Goal: Information Seeking & Learning: Learn about a topic

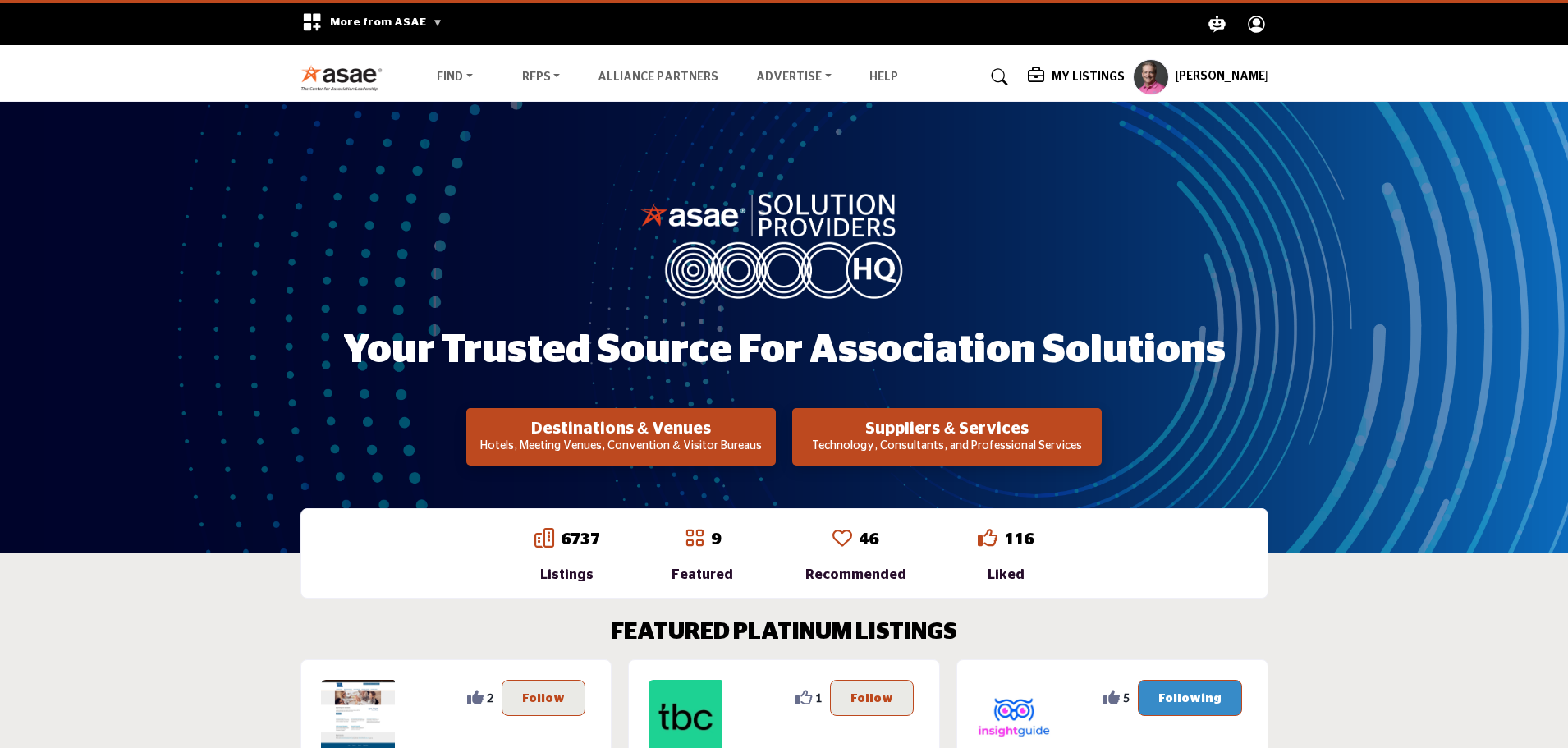
scroll to position [82, 0]
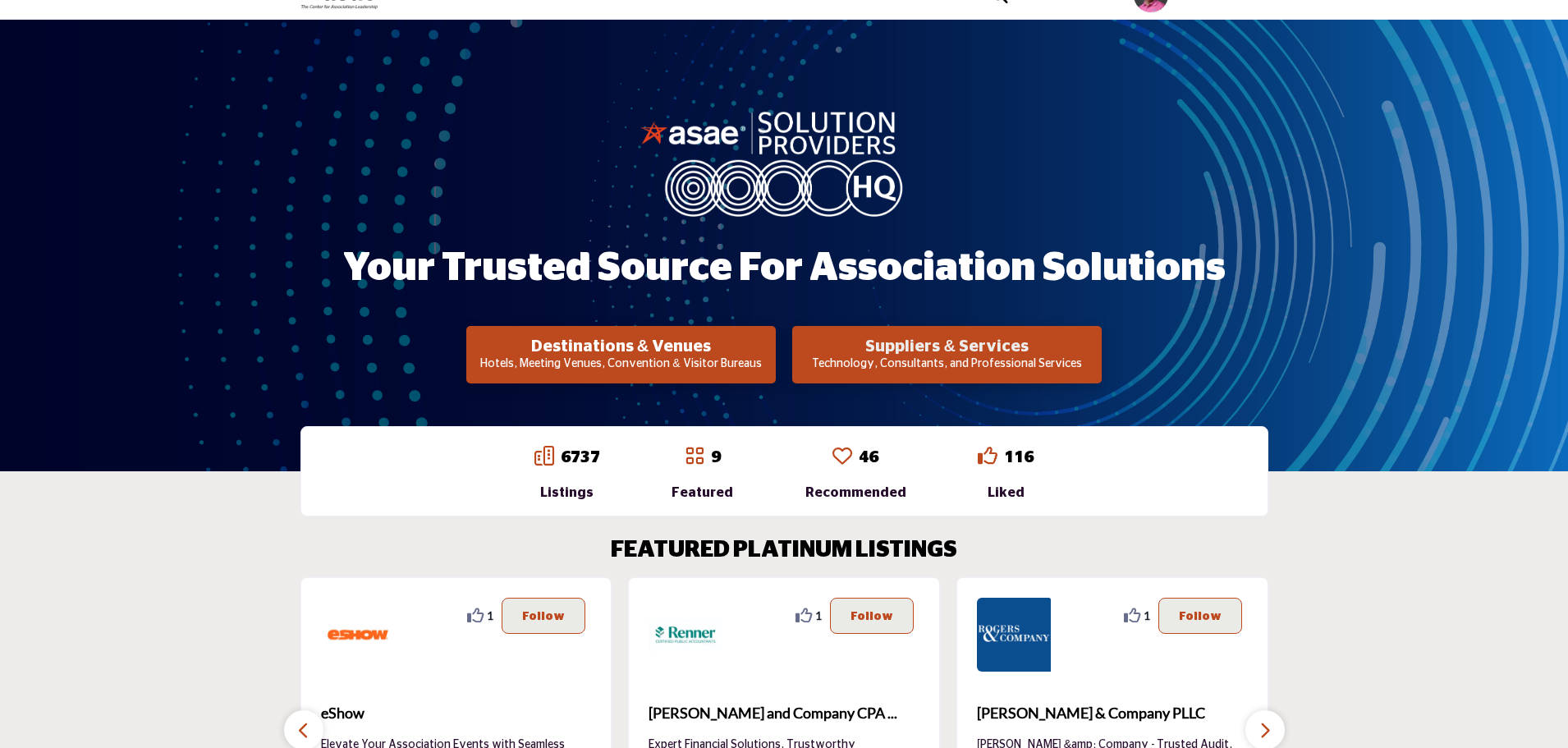
click at [771, 348] on h2 "Suppliers & Services" at bounding box center [621, 346] width 300 height 20
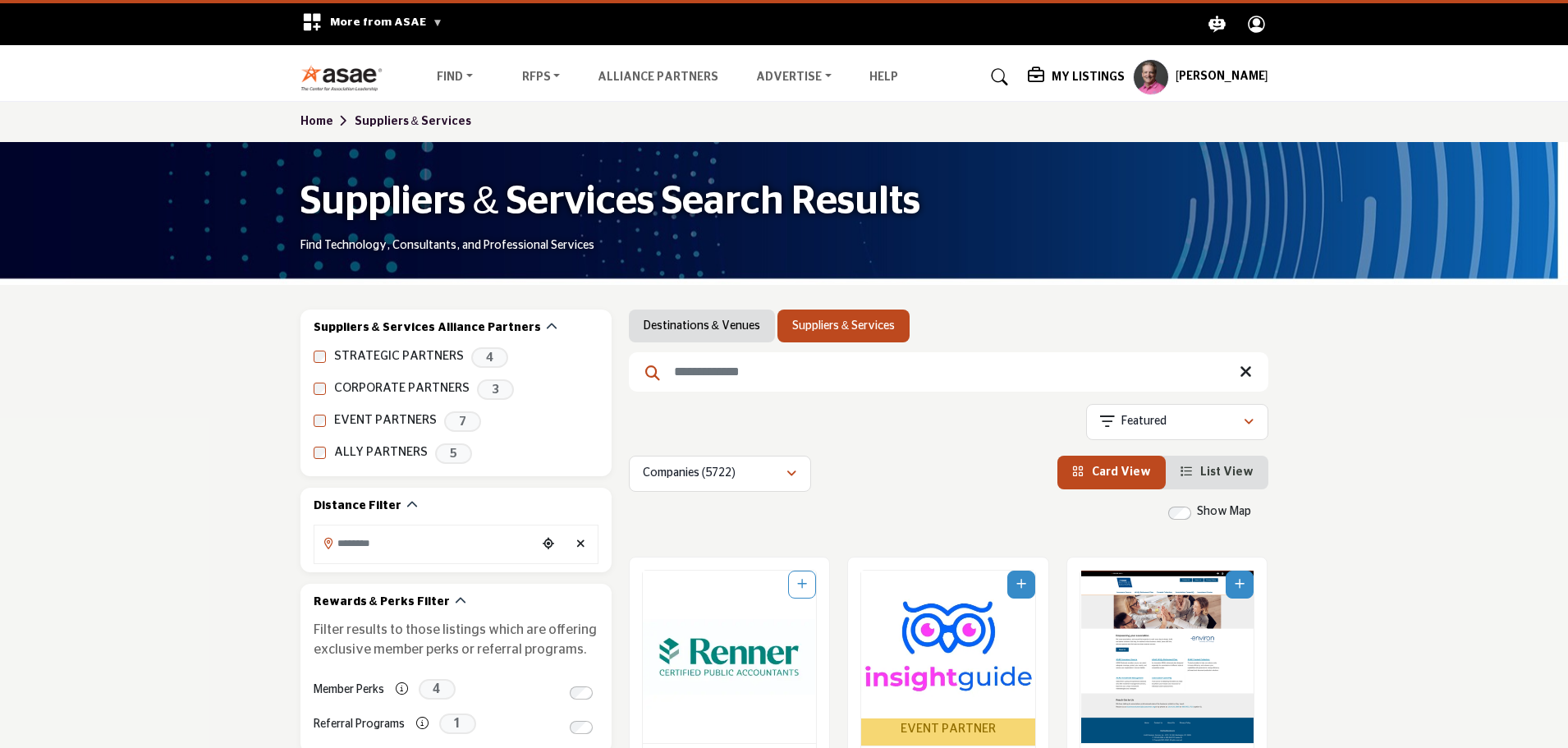
click at [808, 380] on input "Search Keyword" at bounding box center [948, 373] width 640 height 40
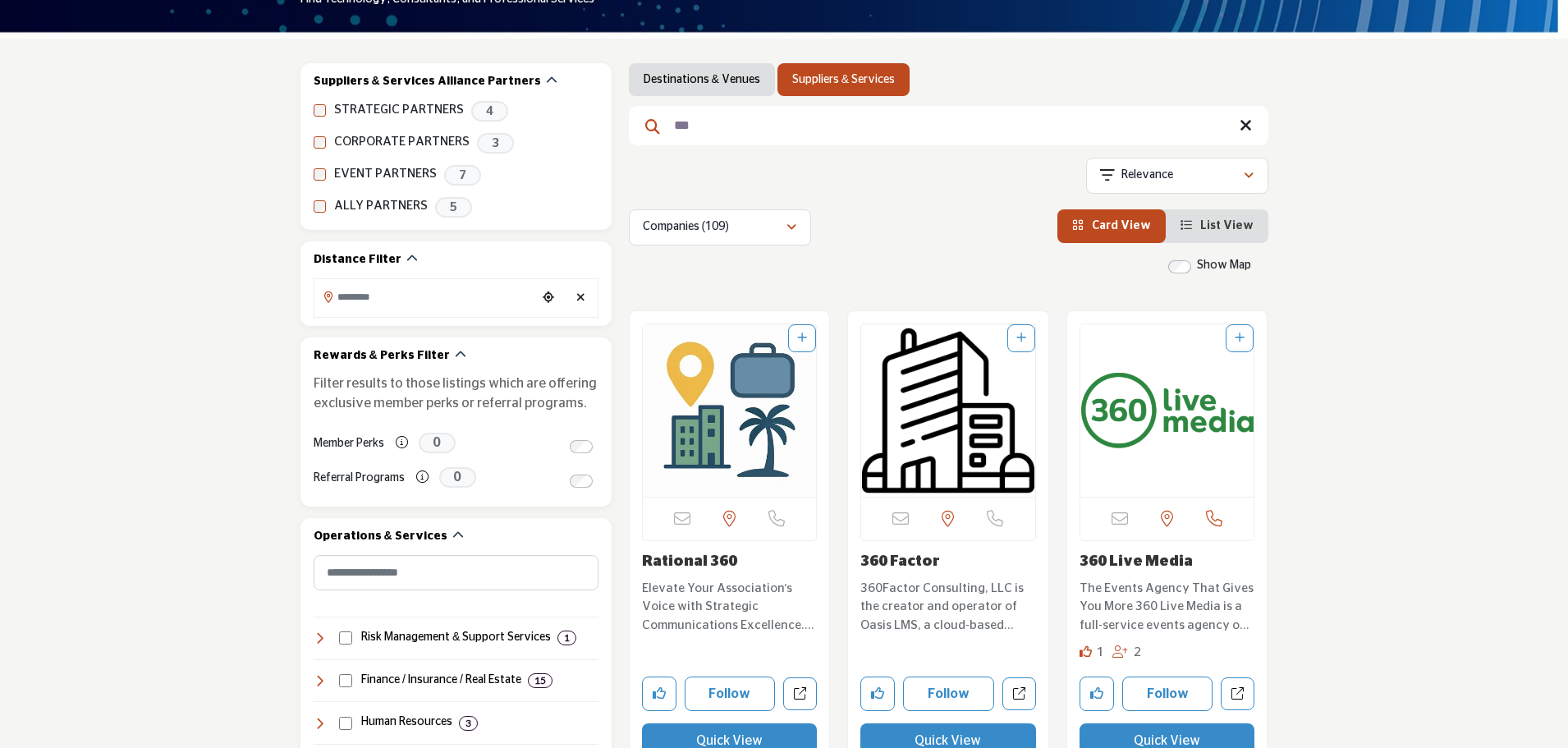
scroll to position [328, 0]
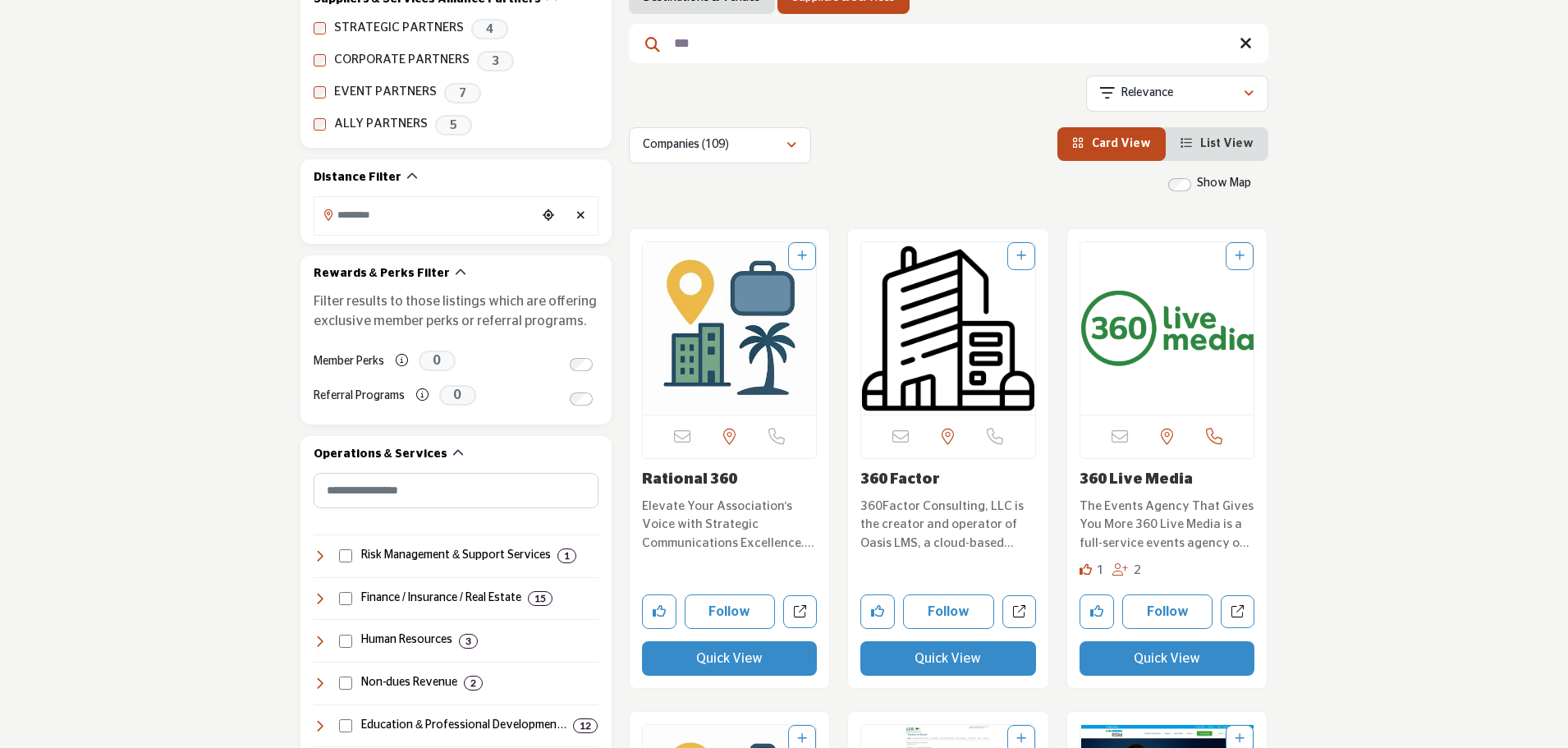
type input "***"
click at [903, 483] on link "360 Factor" at bounding box center [901, 480] width 80 height 15
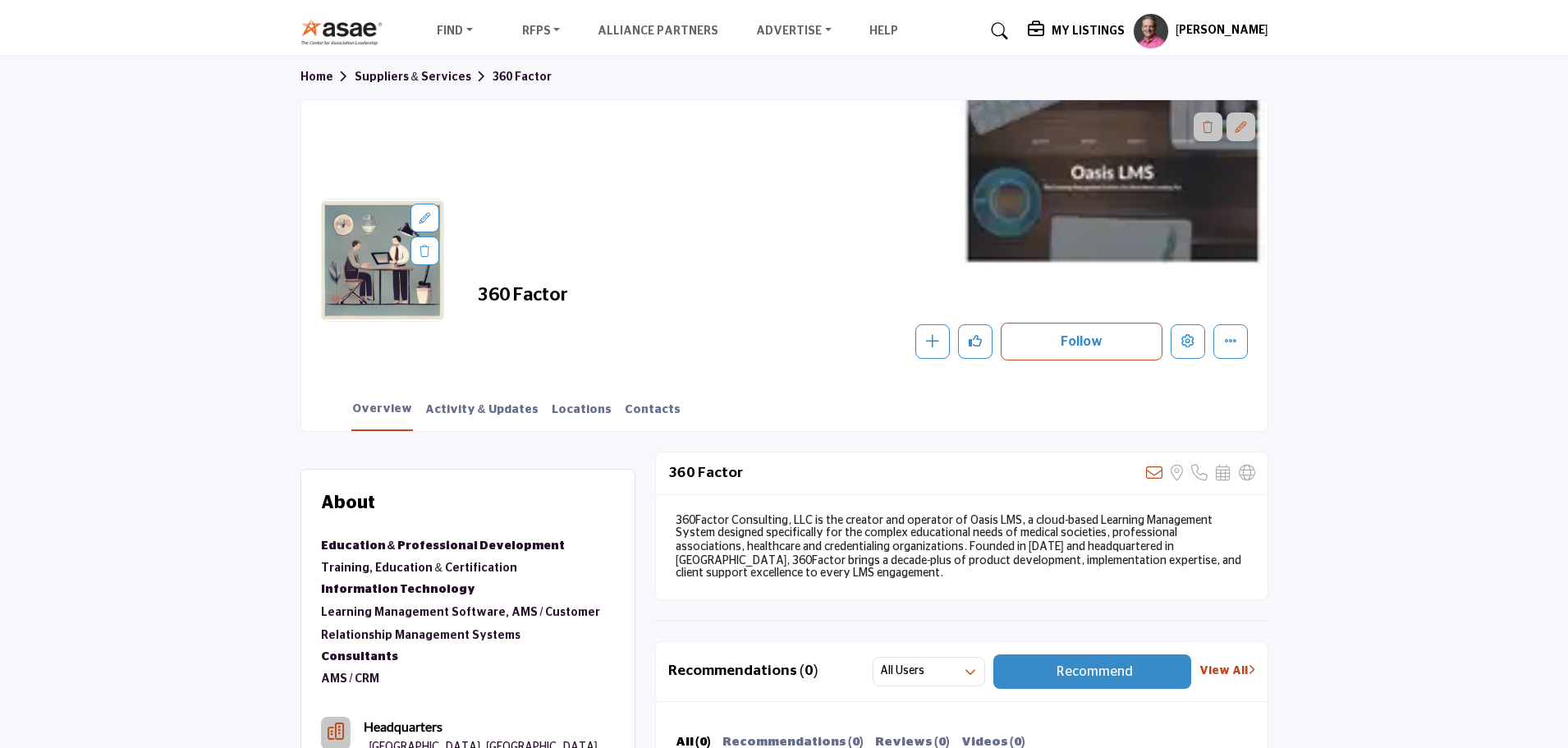
scroll to position [27, 0]
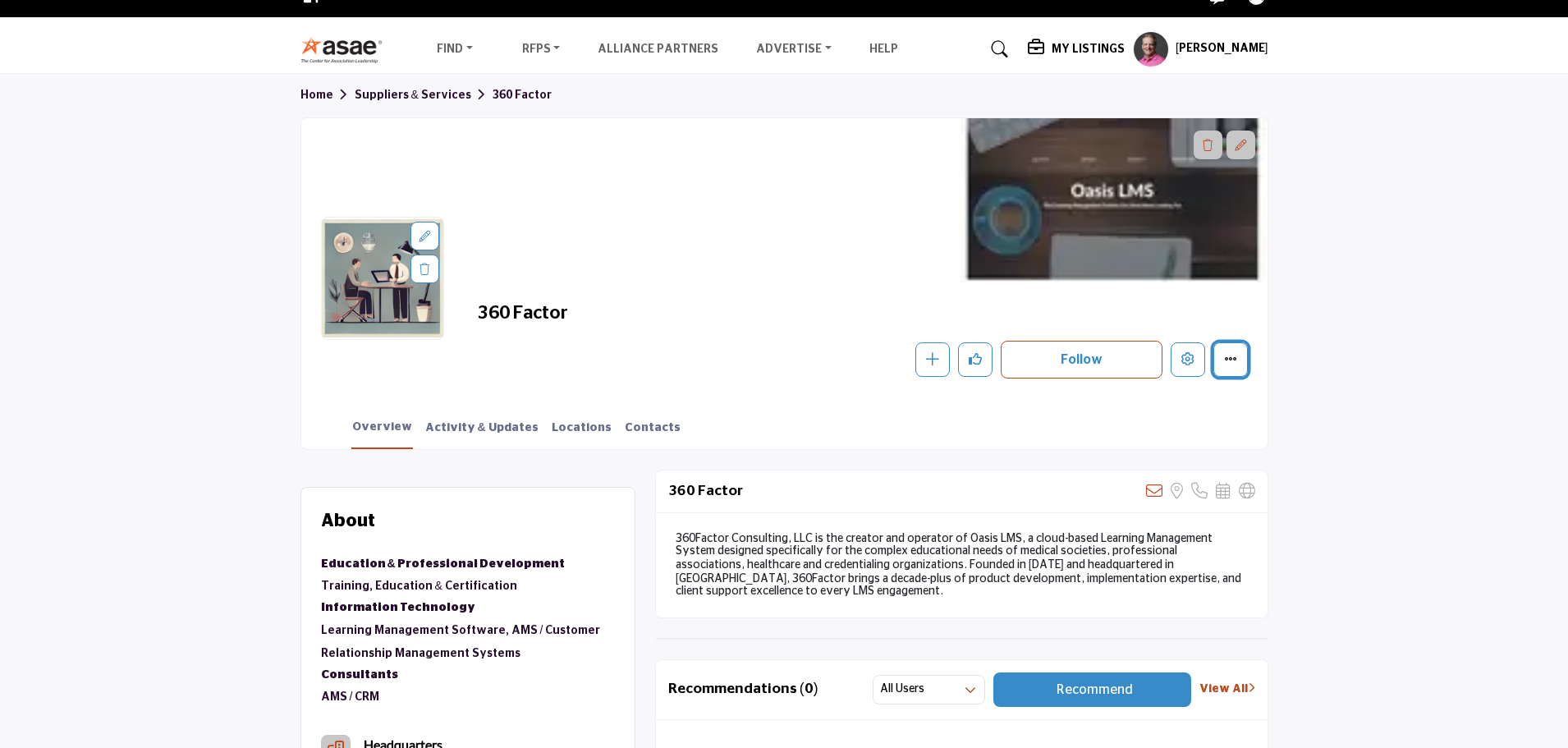
click at [1242, 372] on button "More details" at bounding box center [1231, 359] width 34 height 34
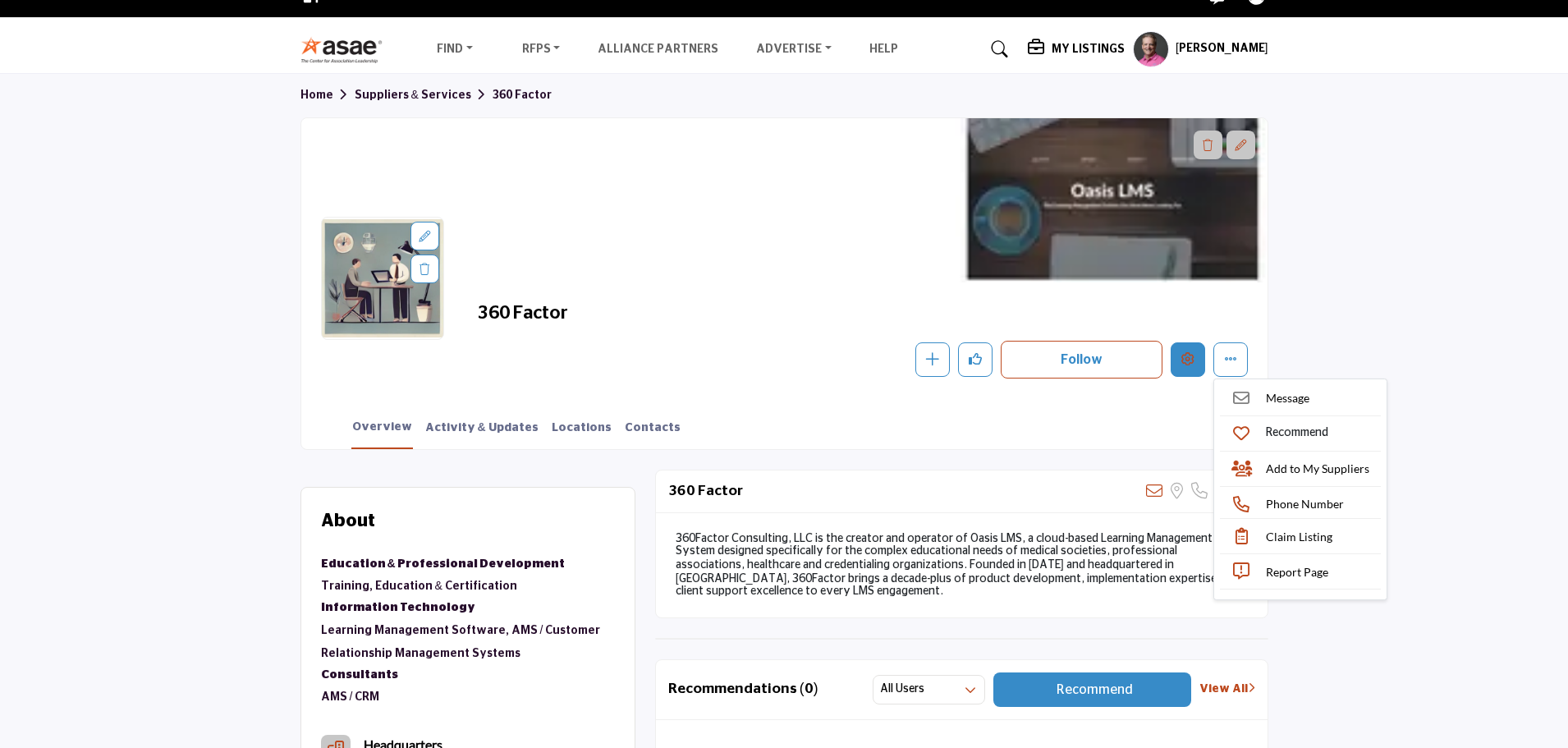
click at [1194, 364] on button "Edit company" at bounding box center [1188, 359] width 34 height 34
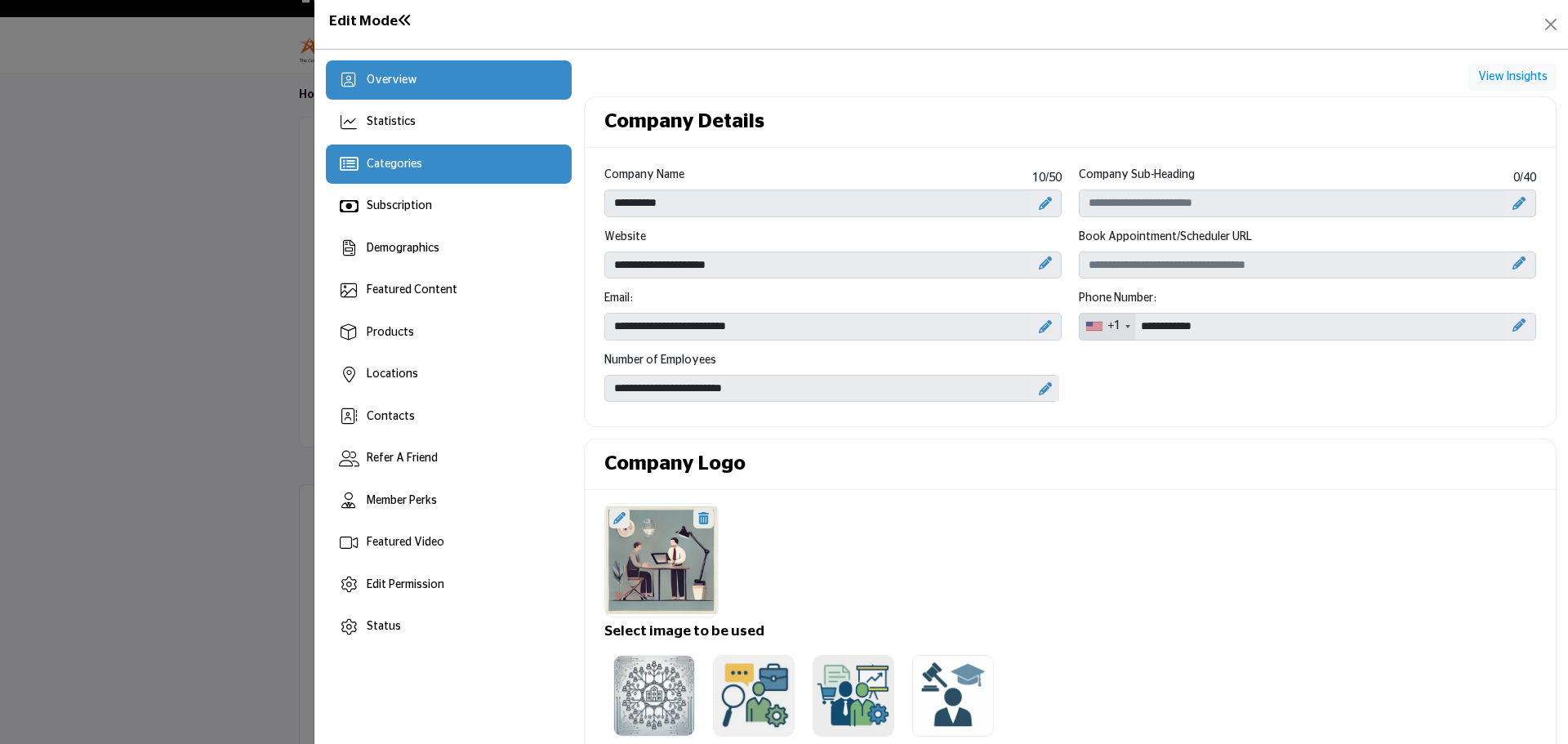
click at [373, 174] on div "Categories" at bounding box center [449, 164] width 246 height 40
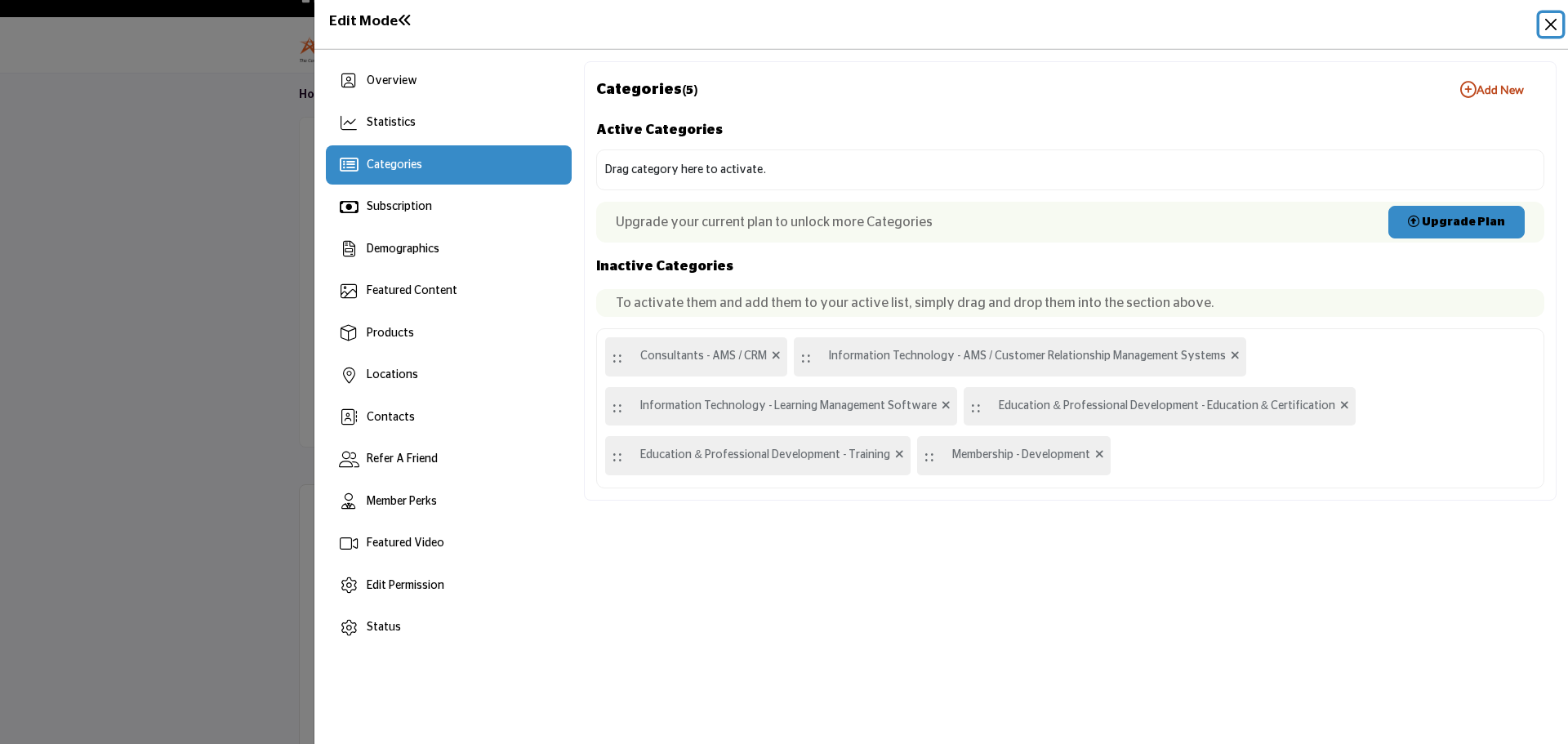
click at [1545, 27] on button "Close" at bounding box center [1550, 25] width 23 height 23
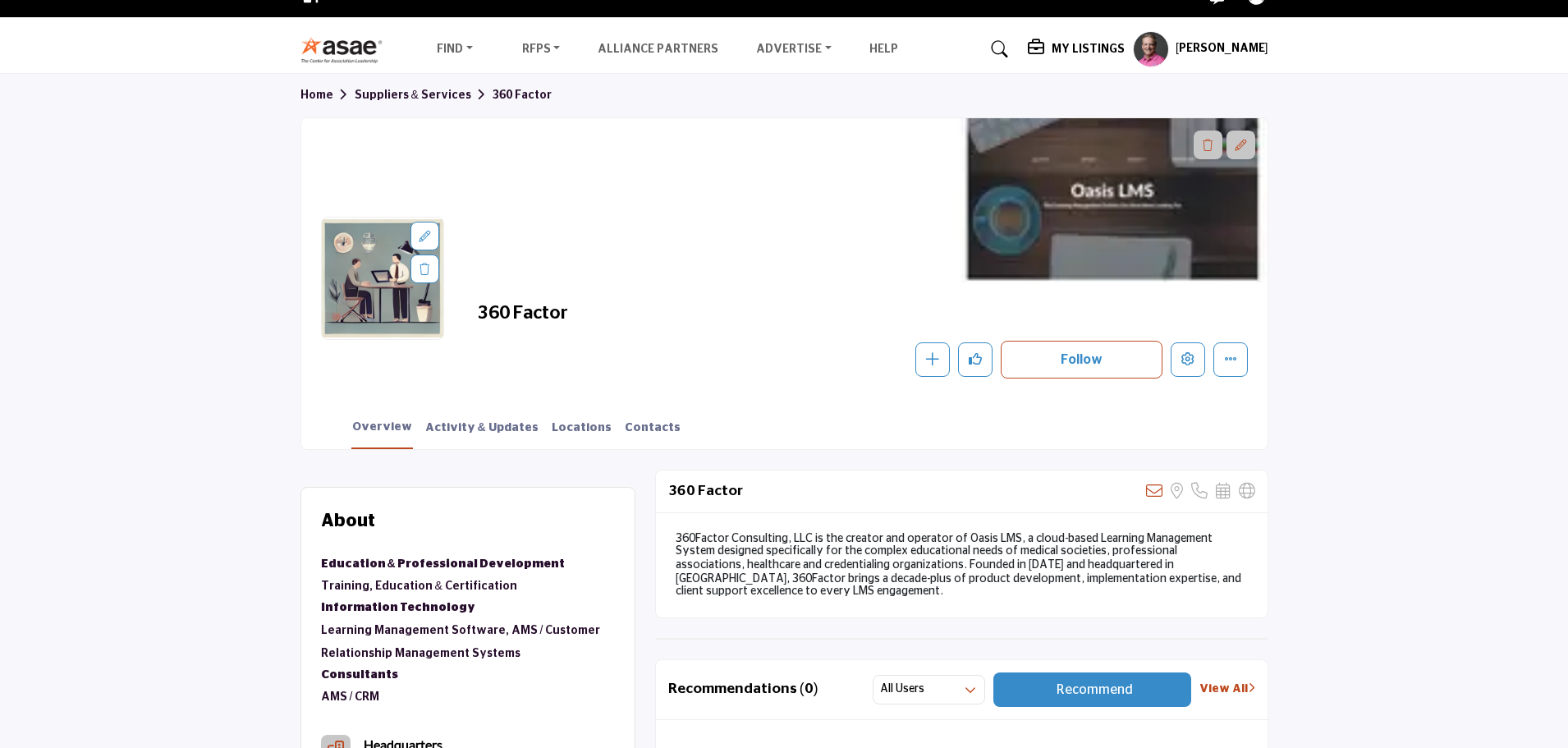
click at [328, 42] on img at bounding box center [346, 49] width 91 height 27
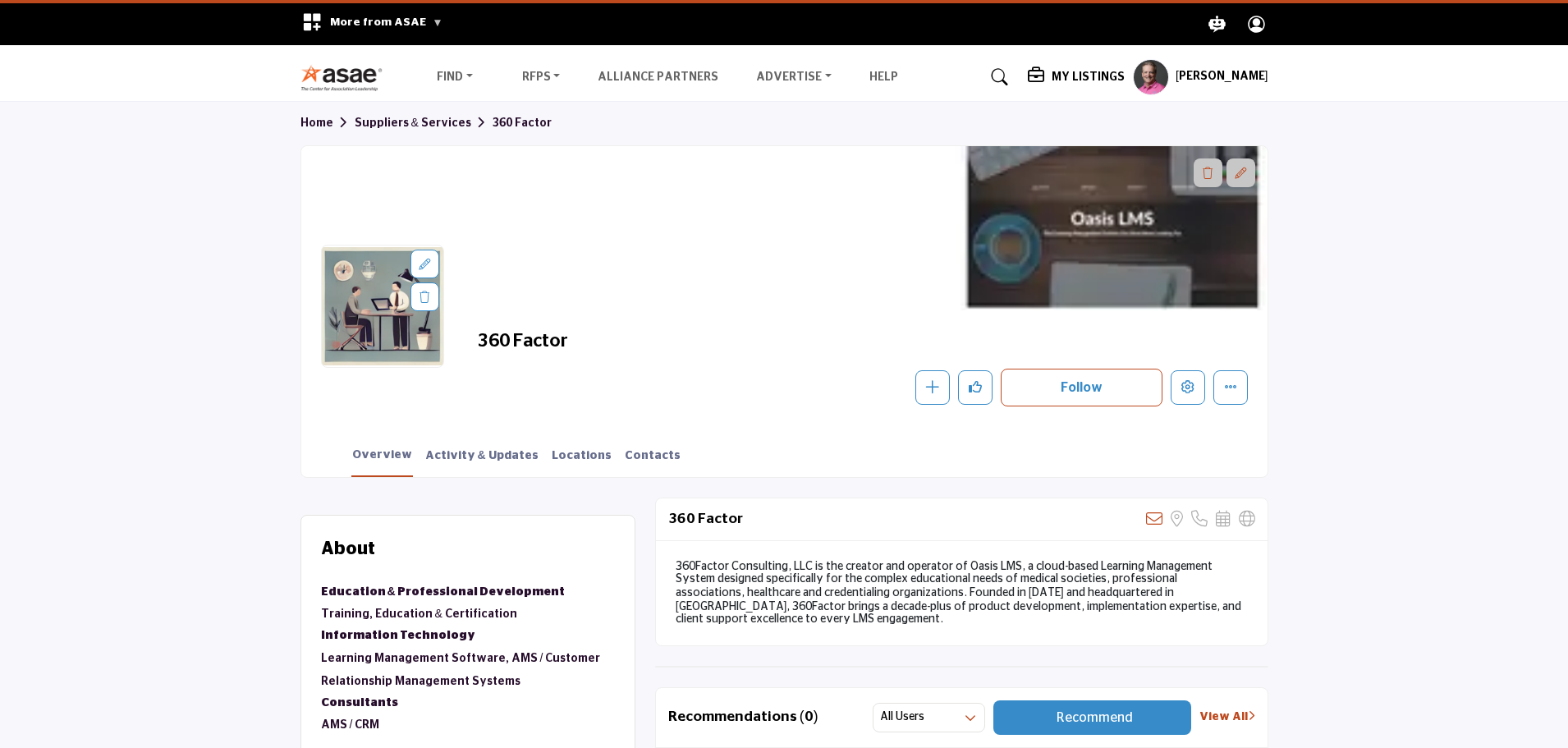
click at [1008, 79] on icon at bounding box center [999, 77] width 16 height 16
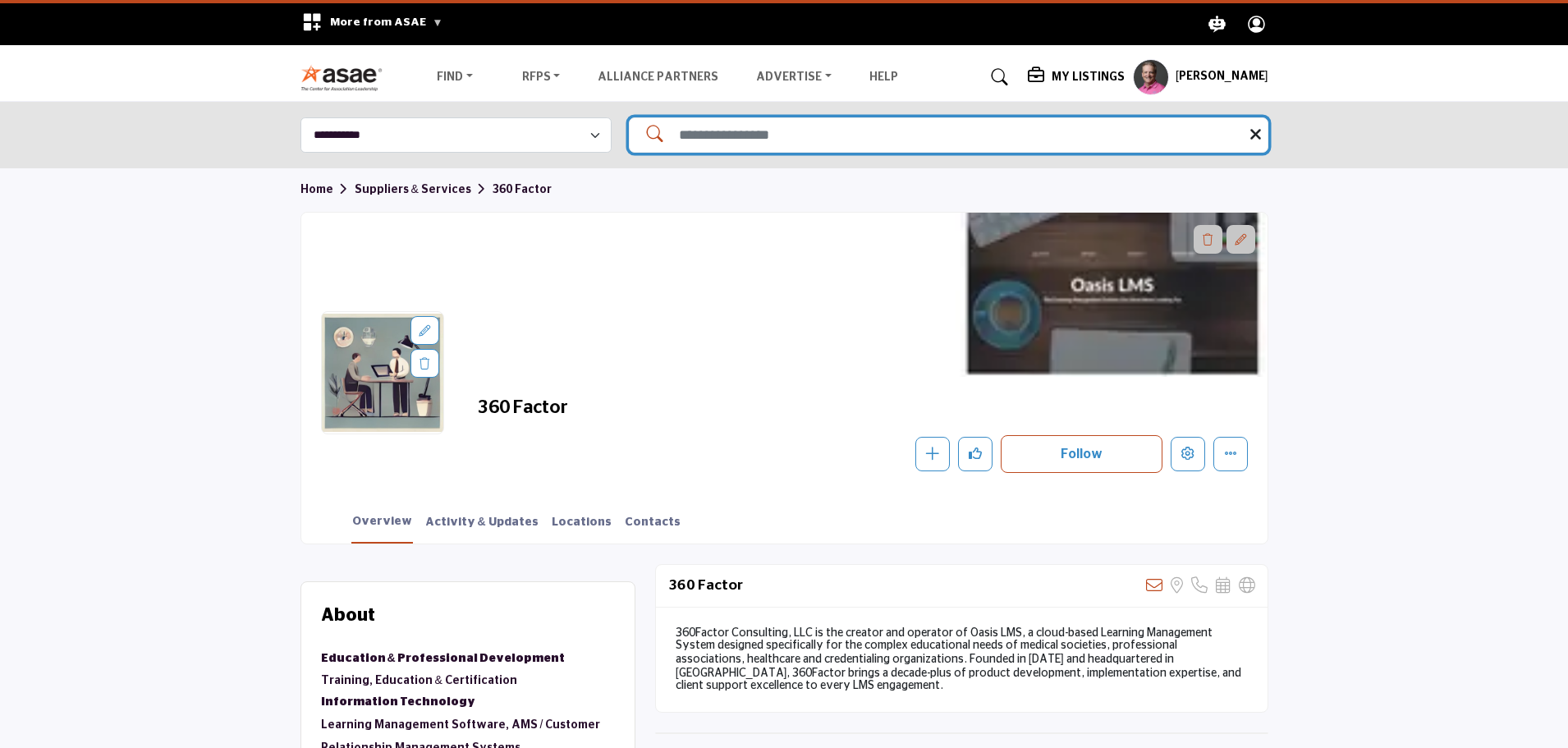
click at [722, 136] on input "Search Solutions" at bounding box center [948, 135] width 640 height 35
type input "*****"
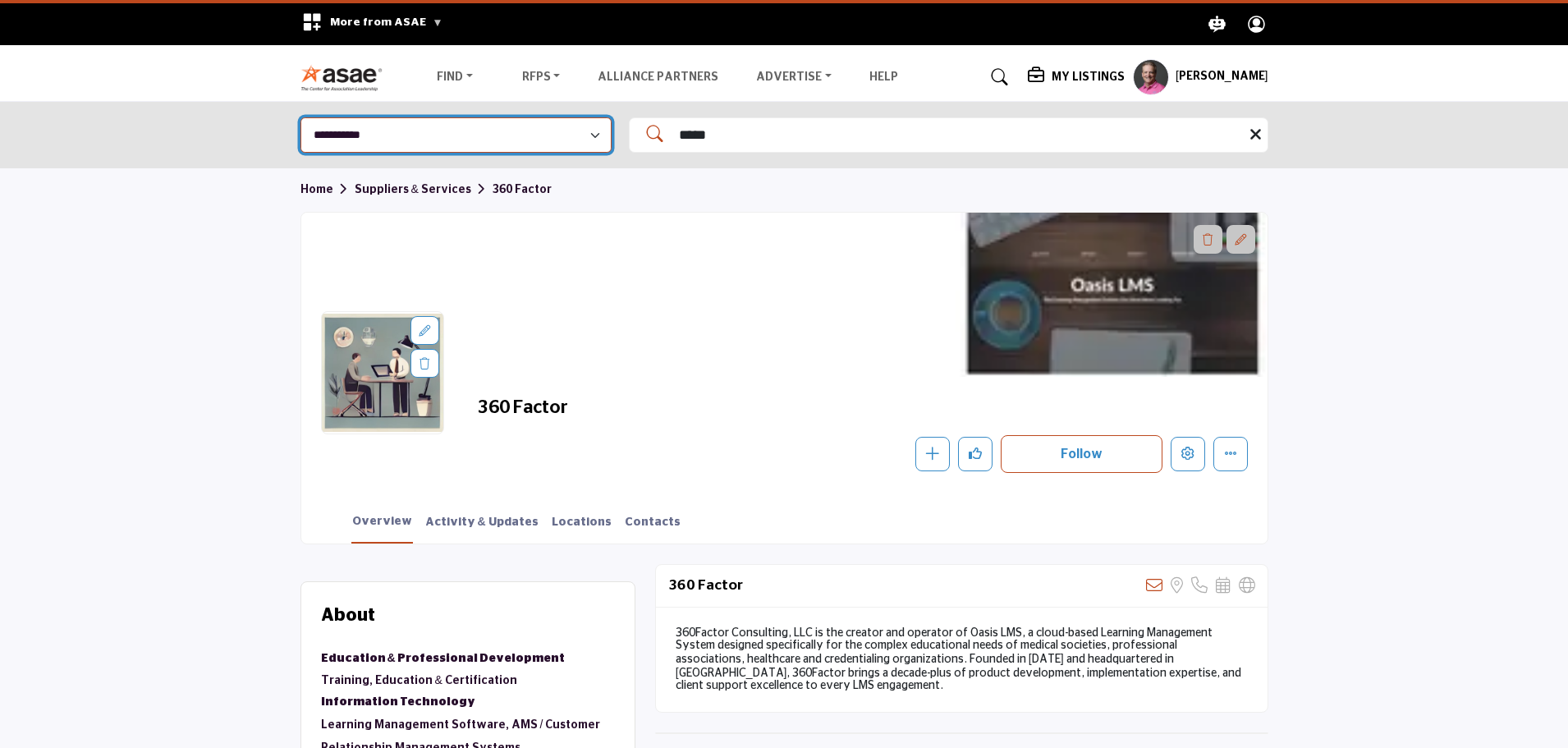
click at [581, 146] on select "**********" at bounding box center [456, 135] width 311 height 35
select select "**********"
click at [301, 118] on select "**********" at bounding box center [456, 135] width 311 height 35
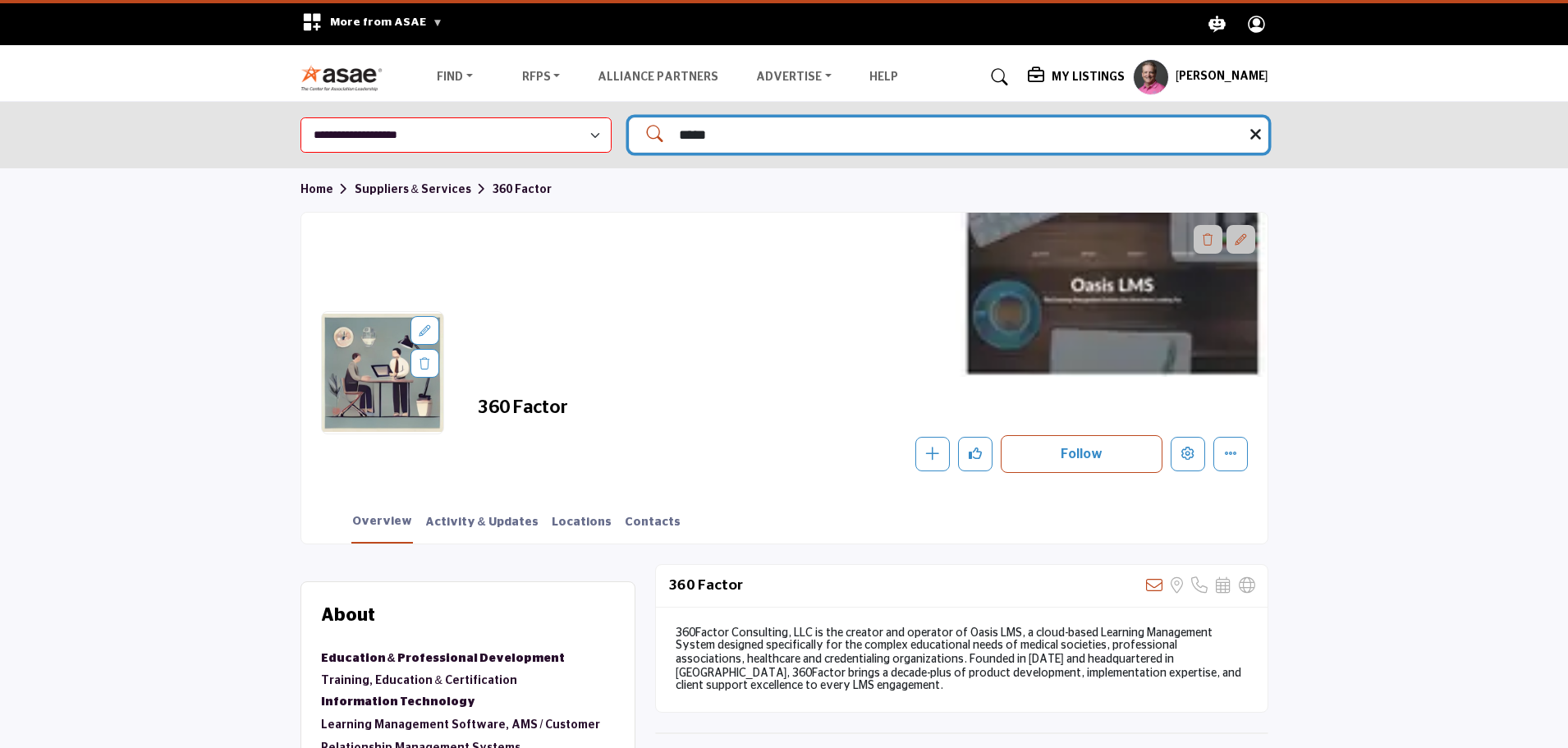
click at [1128, 134] on input "*****" at bounding box center [948, 135] width 640 height 35
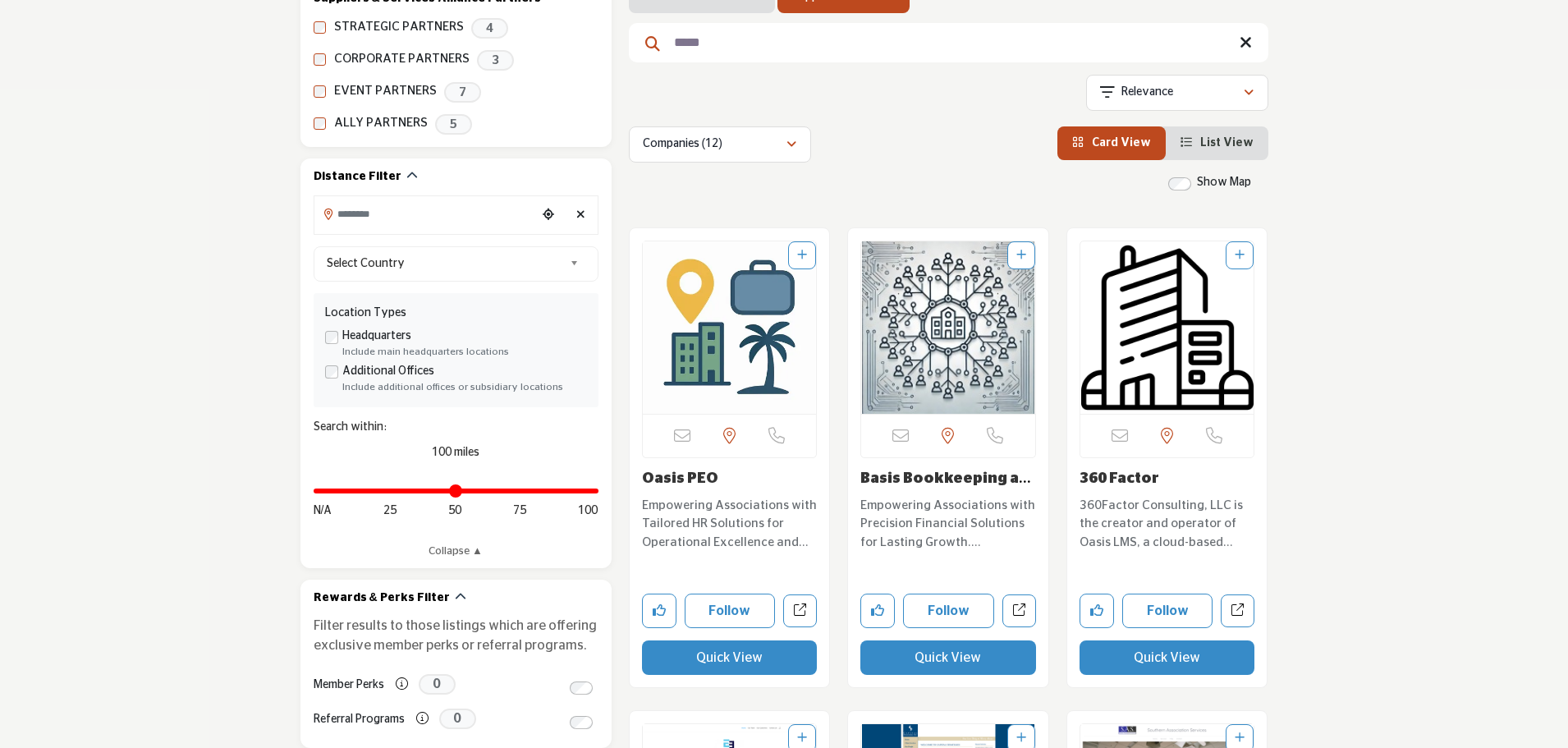
scroll to position [328, 0]
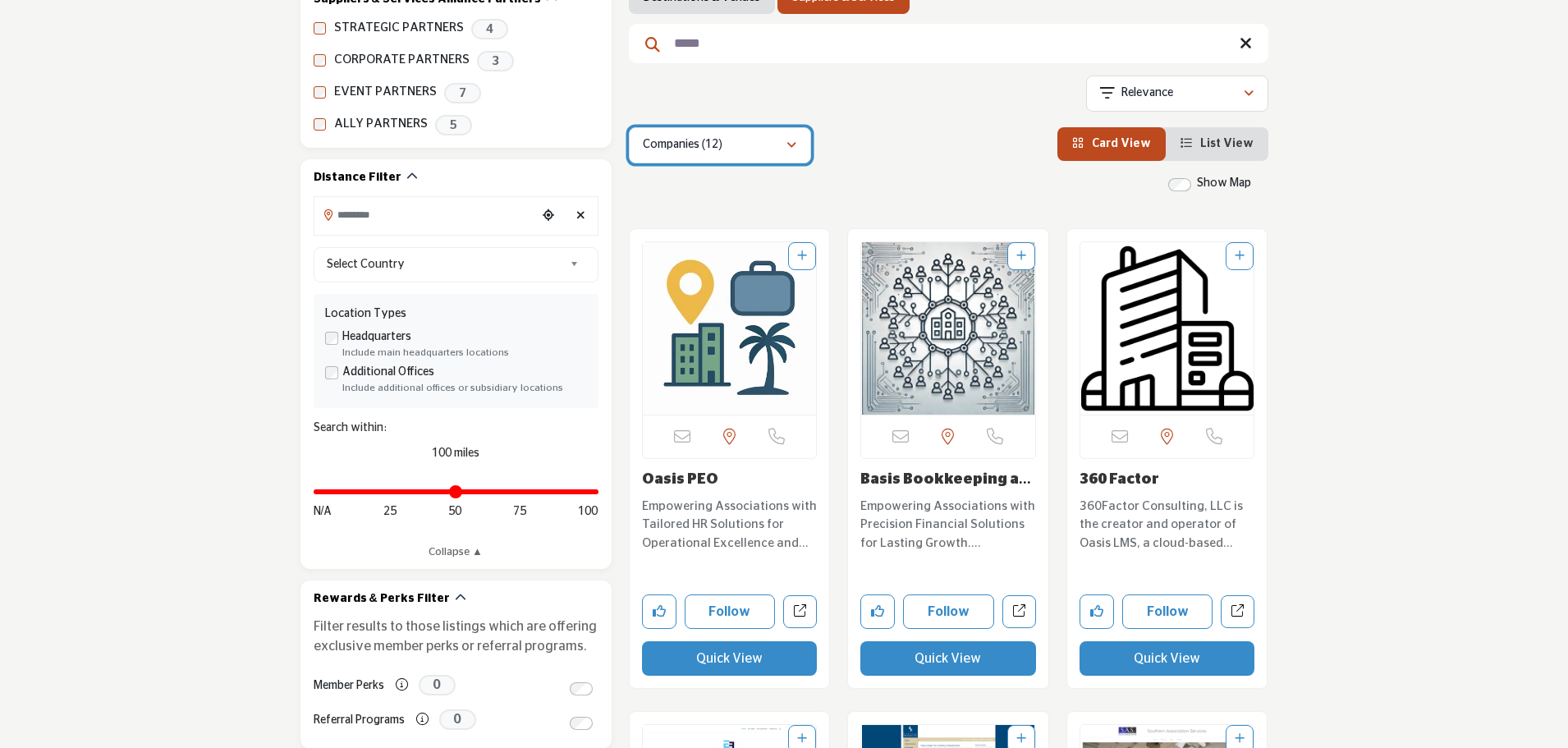
click at [775, 137] on div "Companies (12)" at bounding box center [714, 145] width 143 height 20
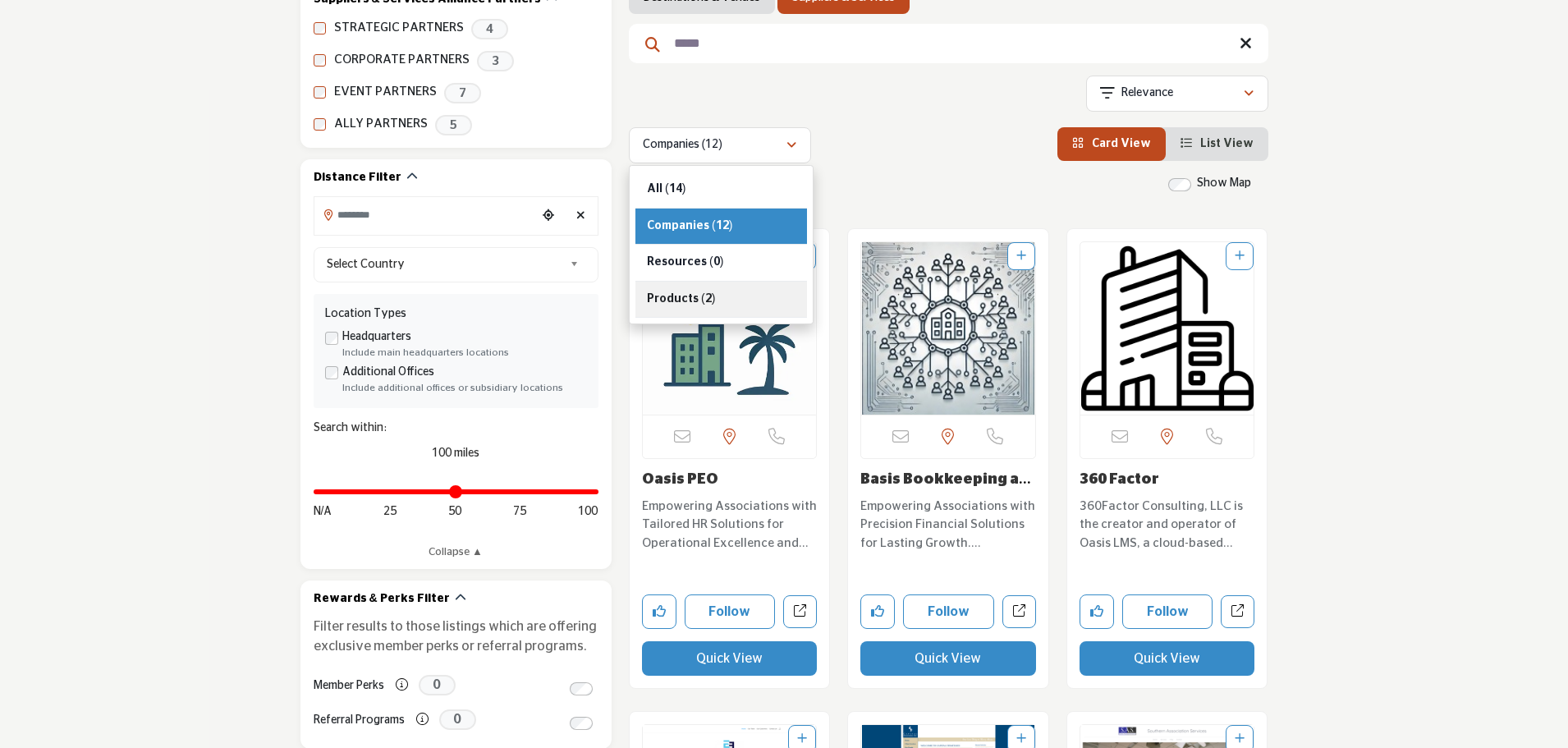
click at [739, 306] on div "Products (2)" at bounding box center [720, 300] width 172 height 37
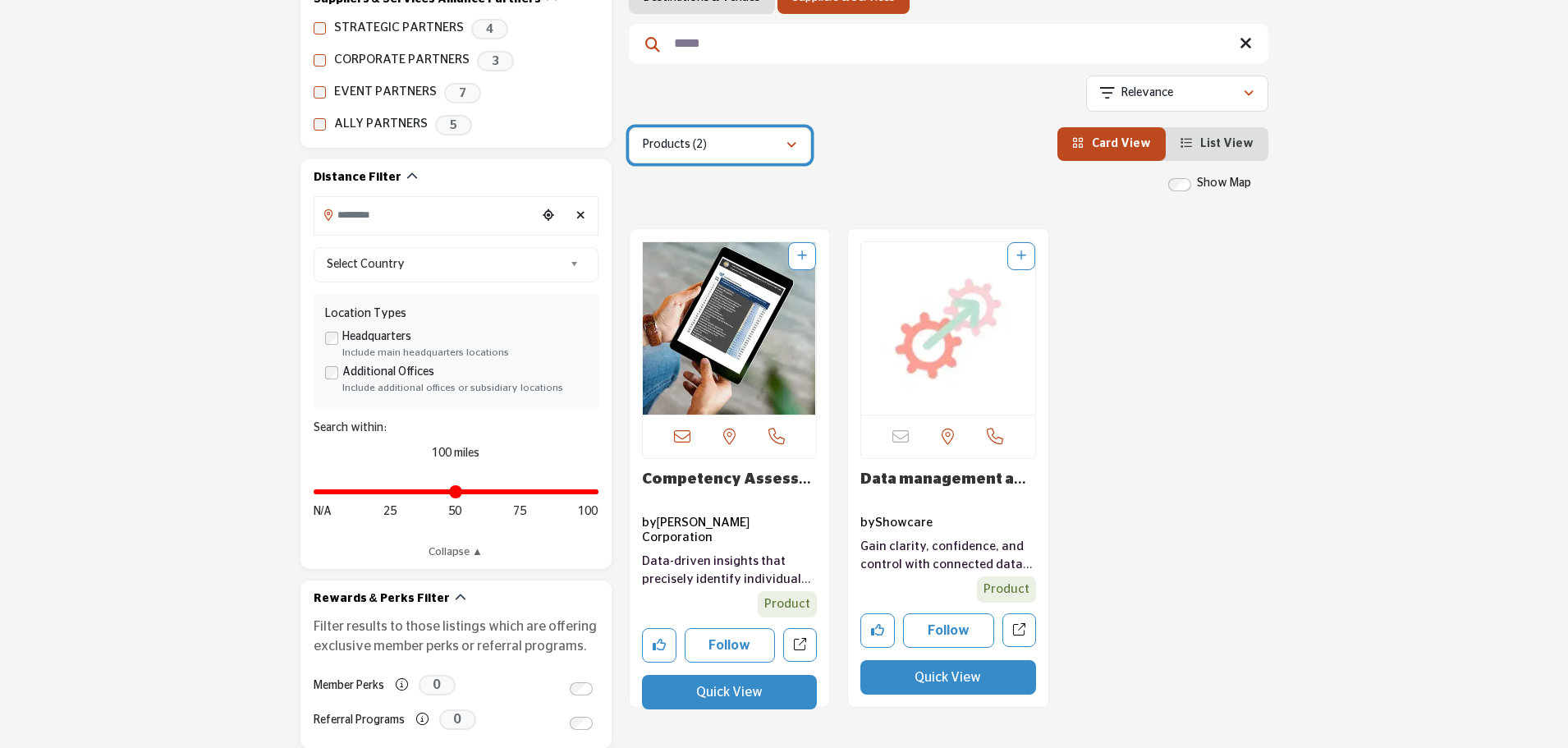
click at [773, 150] on div "Products (2)" at bounding box center [714, 145] width 143 height 20
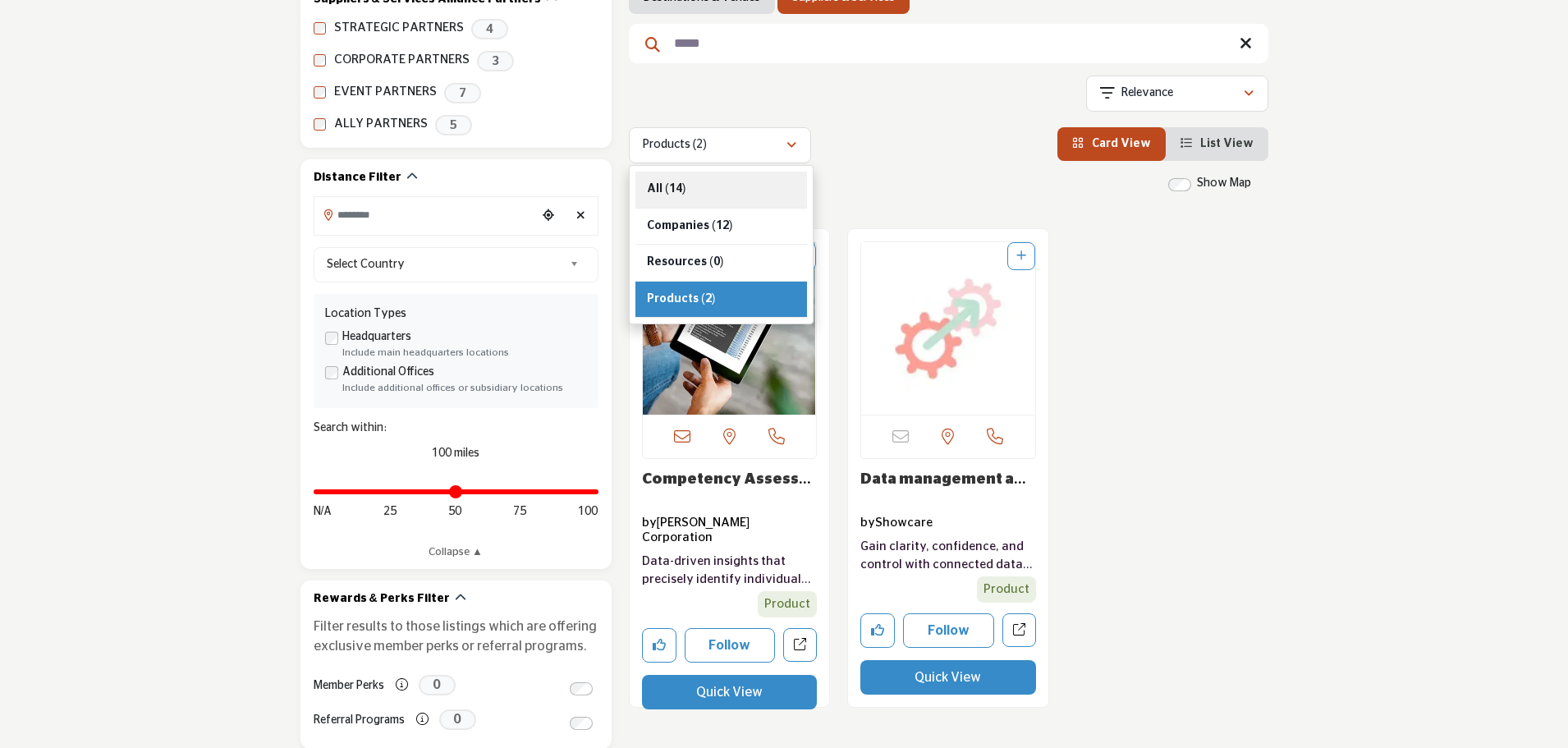
click at [768, 182] on div "All (14)" at bounding box center [720, 190] width 172 height 37
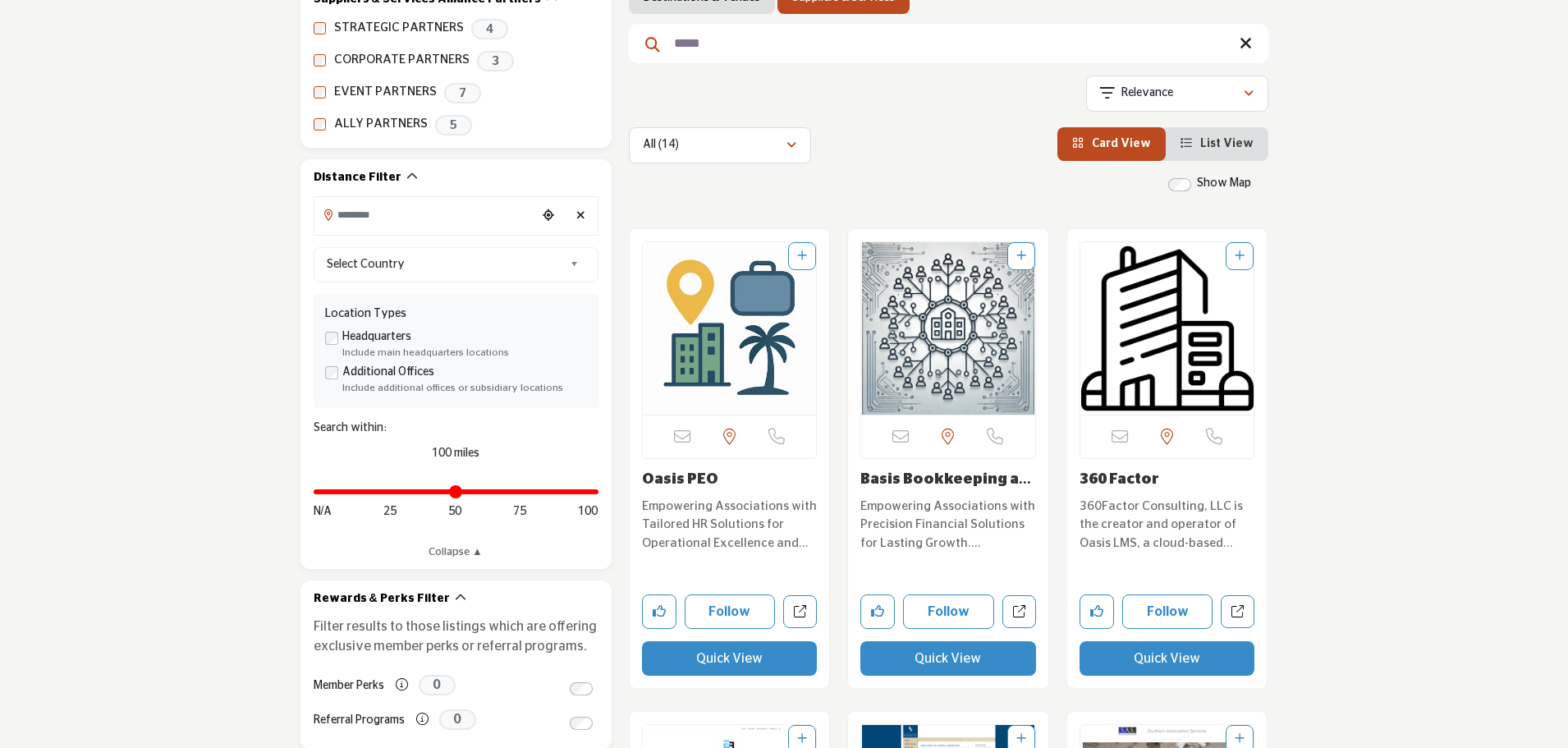
click at [1125, 478] on link "360 Factor" at bounding box center [1120, 480] width 80 height 15
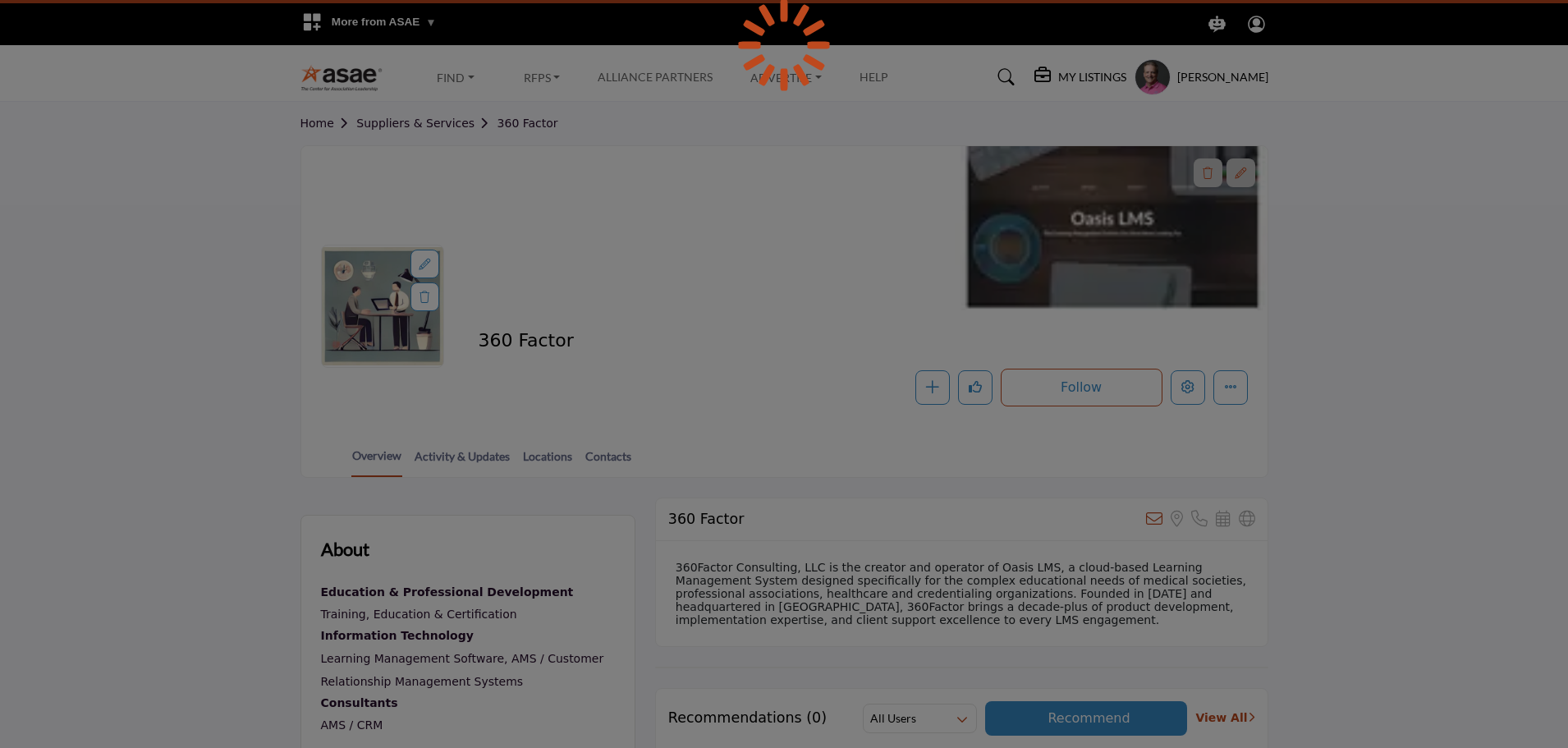
click at [1179, 387] on div at bounding box center [784, 374] width 1568 height 748
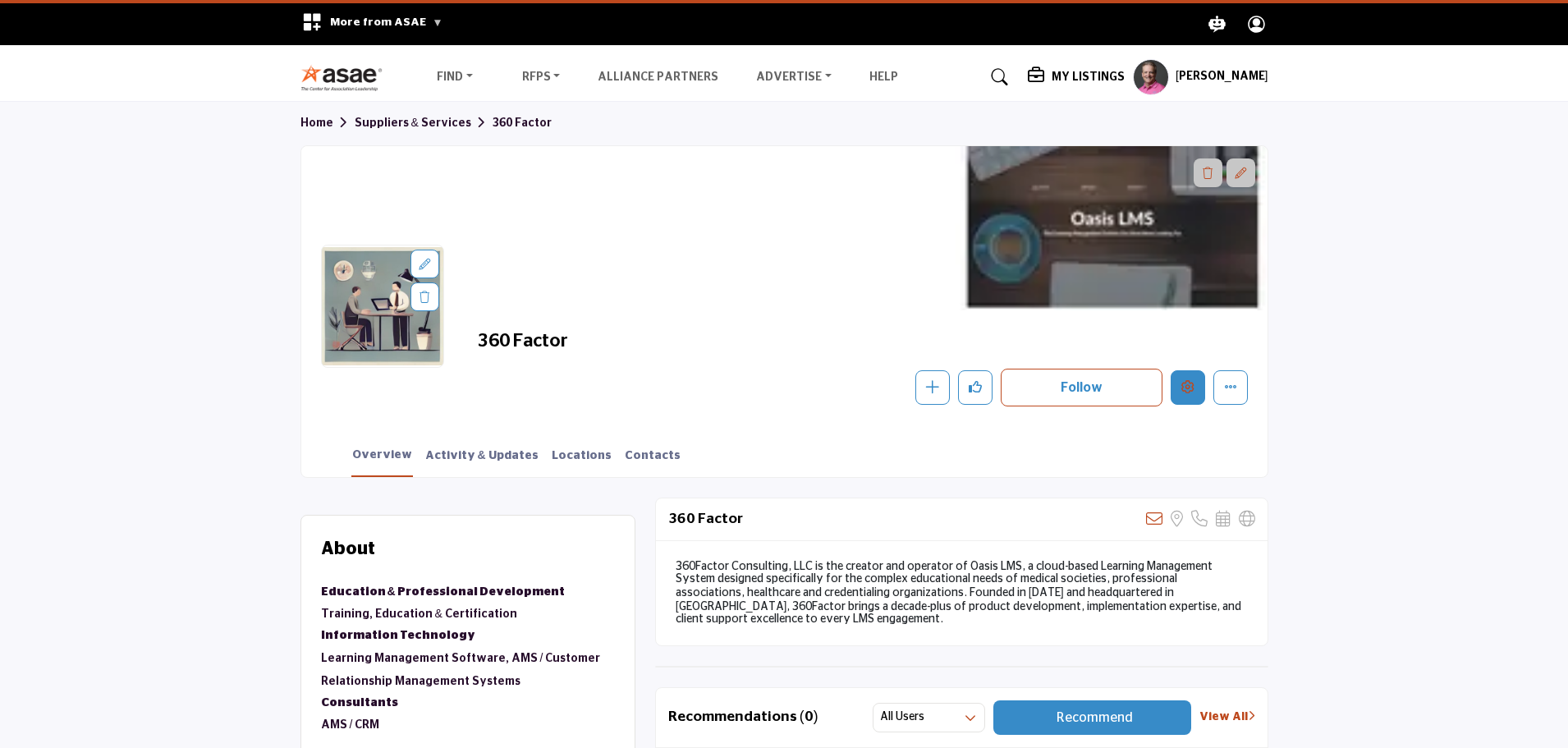
click at [1181, 389] on icon "Edit company" at bounding box center [1188, 387] width 13 height 13
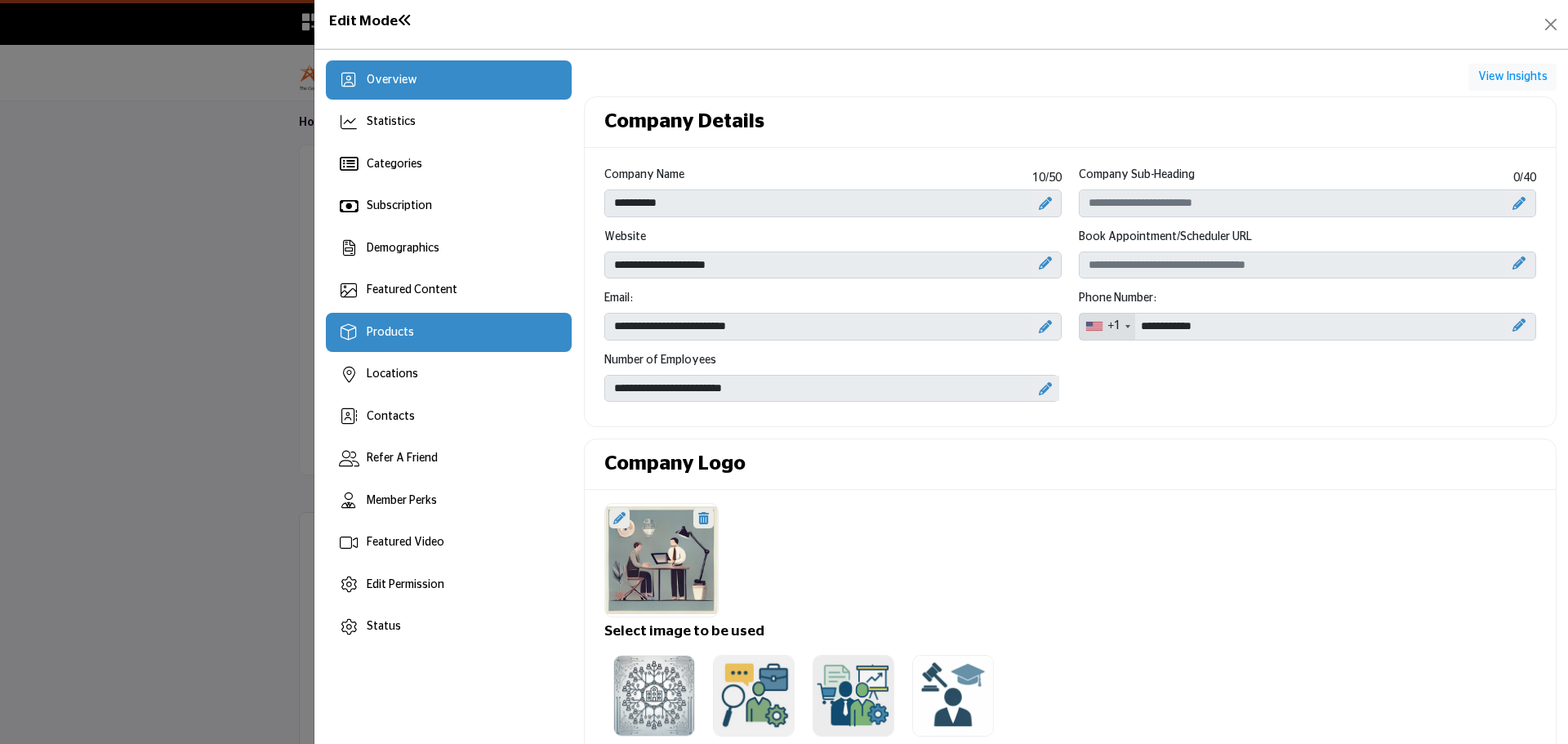
click at [439, 340] on div "Products" at bounding box center [449, 333] width 246 height 40
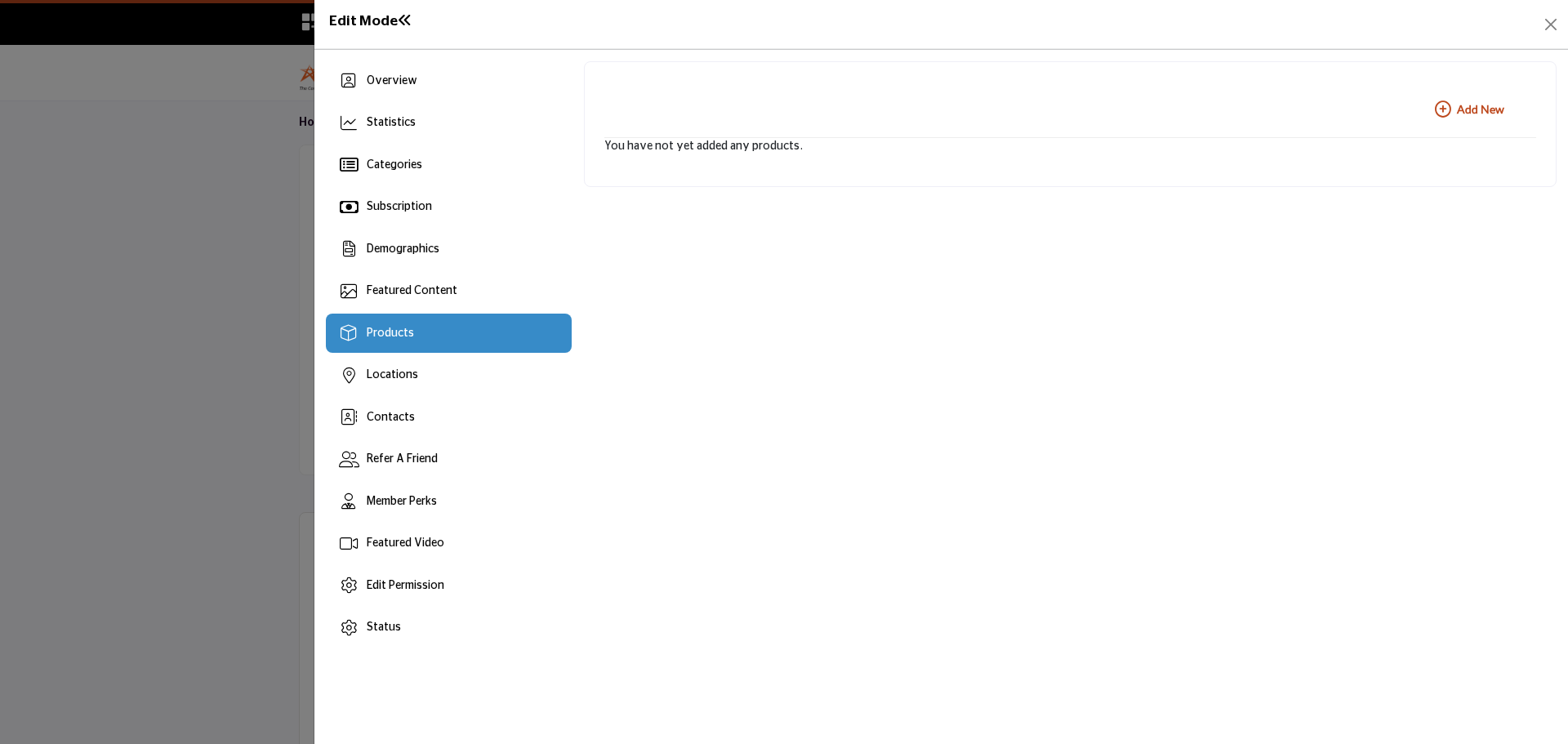
click at [1476, 107] on b "Add New Add New" at bounding box center [1470, 108] width 70 height 16
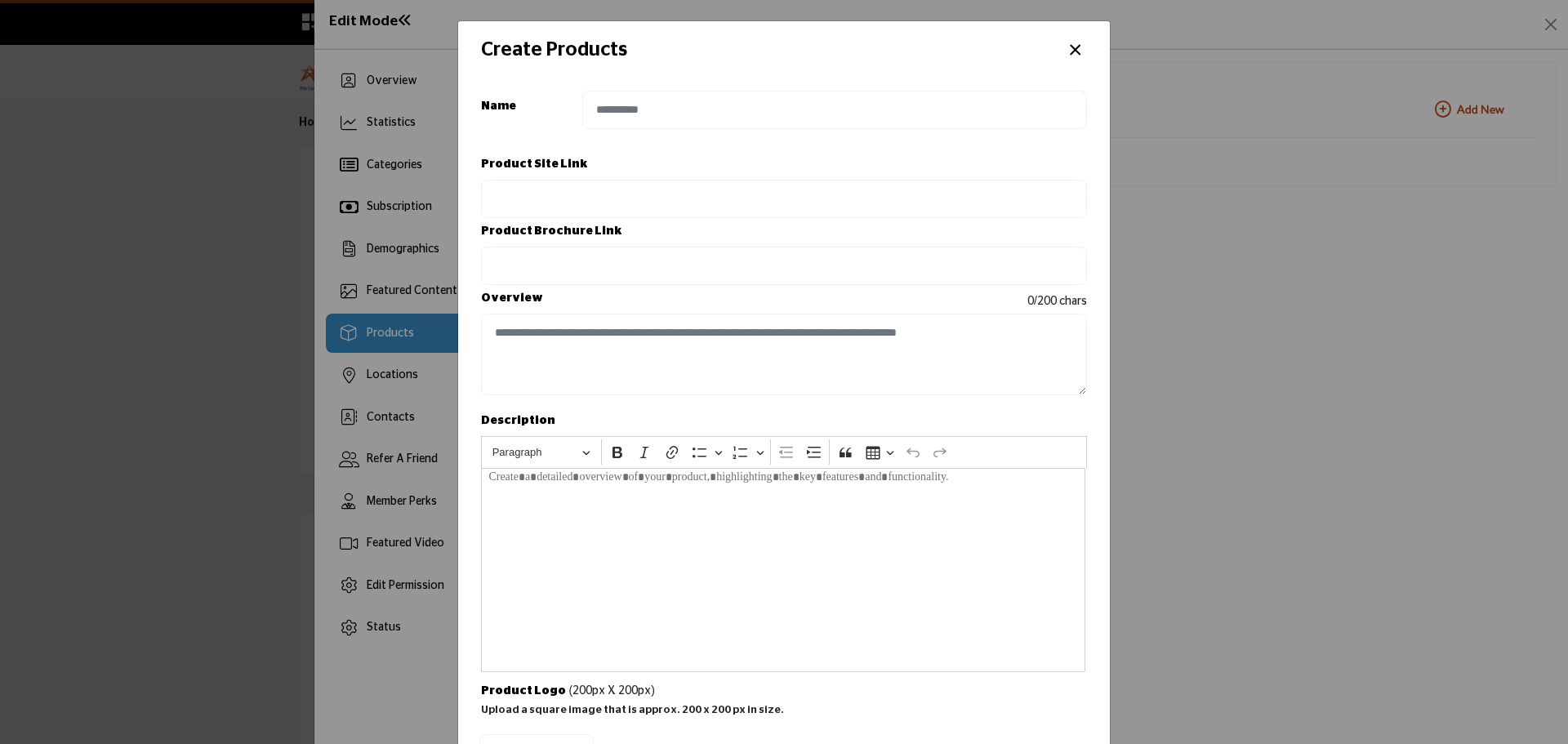
click at [1065, 59] on button "×" at bounding box center [1074, 48] width 24 height 31
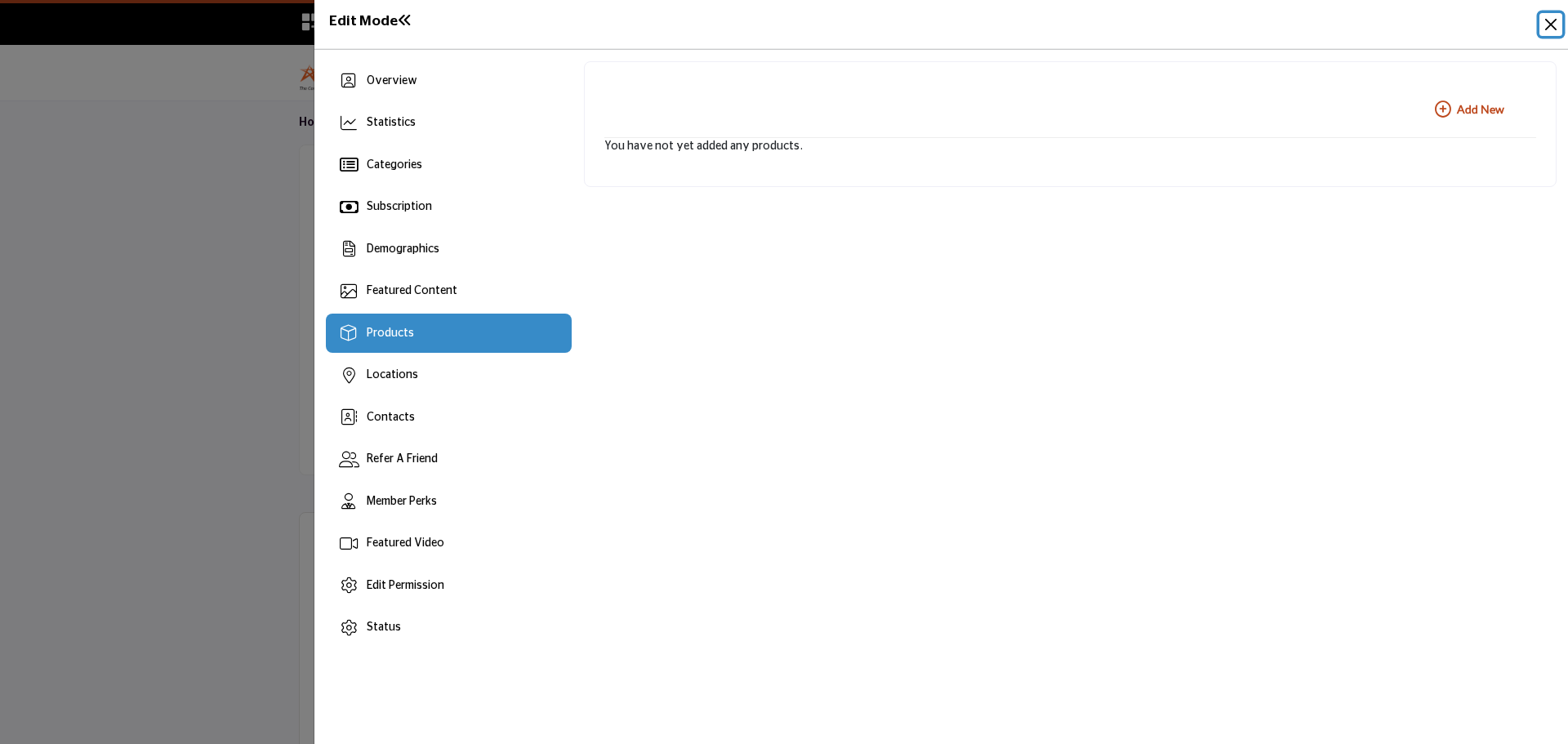
click at [1556, 27] on button "Close" at bounding box center [1550, 25] width 23 height 23
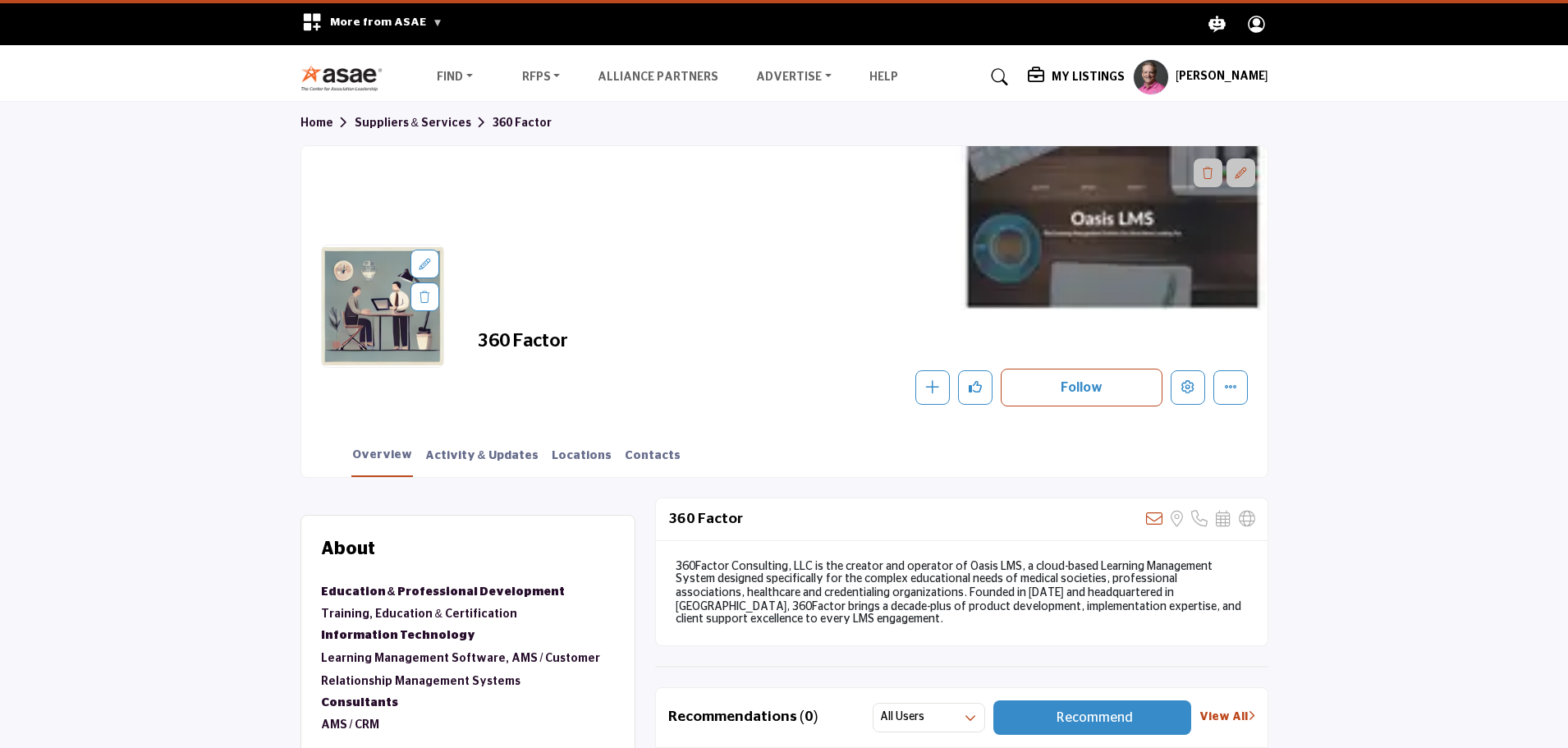
click at [325, 64] on img at bounding box center [346, 78] width 91 height 27
